Goal: Task Accomplishment & Management: Manage account settings

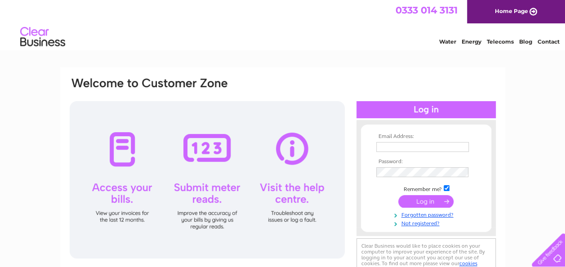
click at [392, 148] on input "text" at bounding box center [422, 147] width 93 height 10
type input "[EMAIL_ADDRESS][DOMAIN_NAME]"
click at [428, 203] on input "submit" at bounding box center [425, 201] width 55 height 13
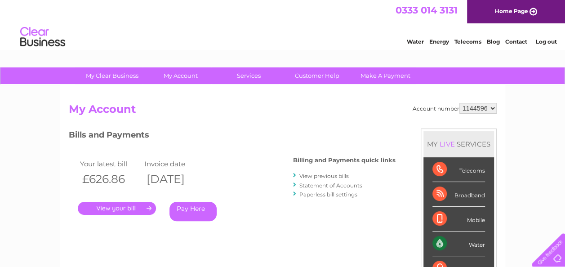
click at [115, 211] on link "." at bounding box center [117, 208] width 78 height 13
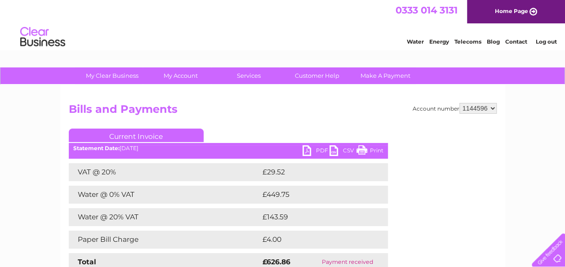
click at [314, 149] on link "PDF" at bounding box center [315, 151] width 27 height 13
